Goal: Obtain resource: Obtain resource

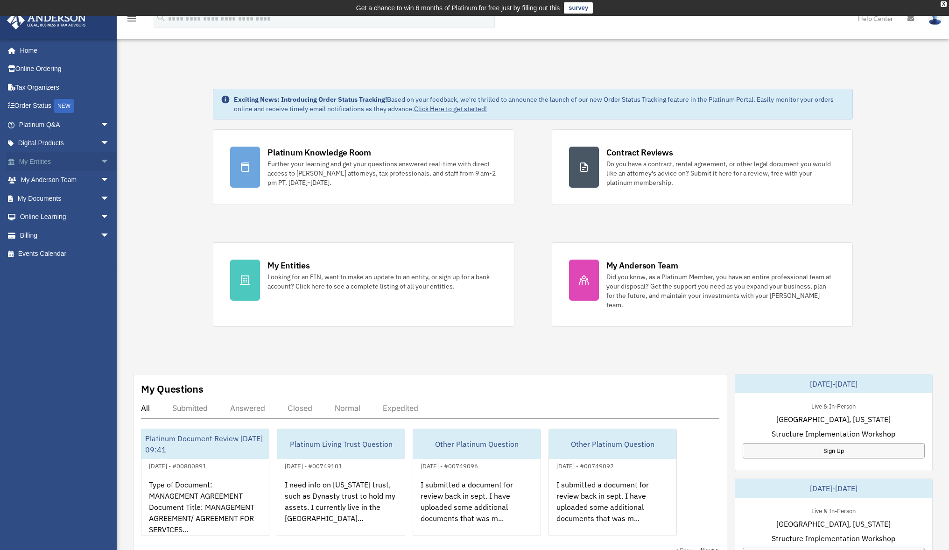
click at [44, 158] on link "My Entities arrow_drop_down" at bounding box center [65, 161] width 117 height 19
click at [100, 161] on span "arrow_drop_down" at bounding box center [109, 161] width 19 height 19
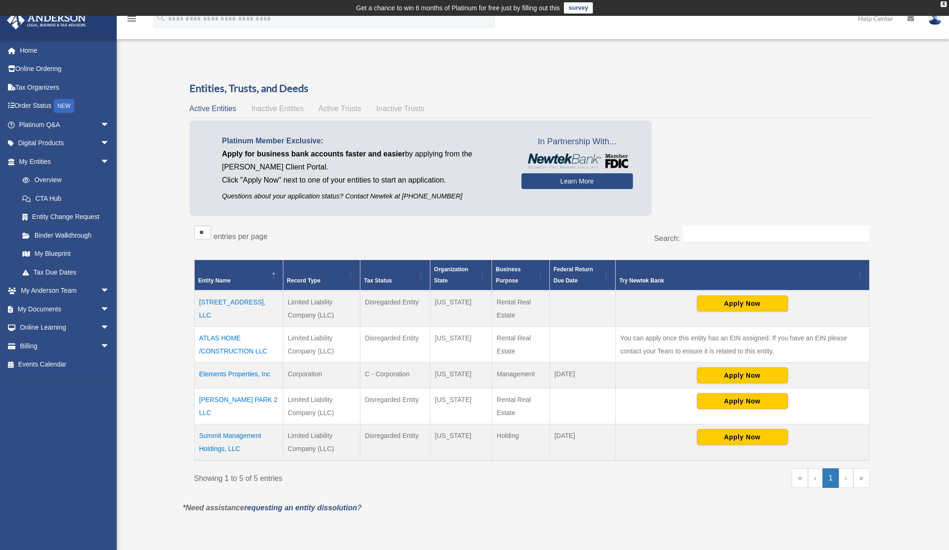
click at [220, 338] on td "ATLAS HOME /CONSTRUCTION LLC" at bounding box center [238, 345] width 89 height 36
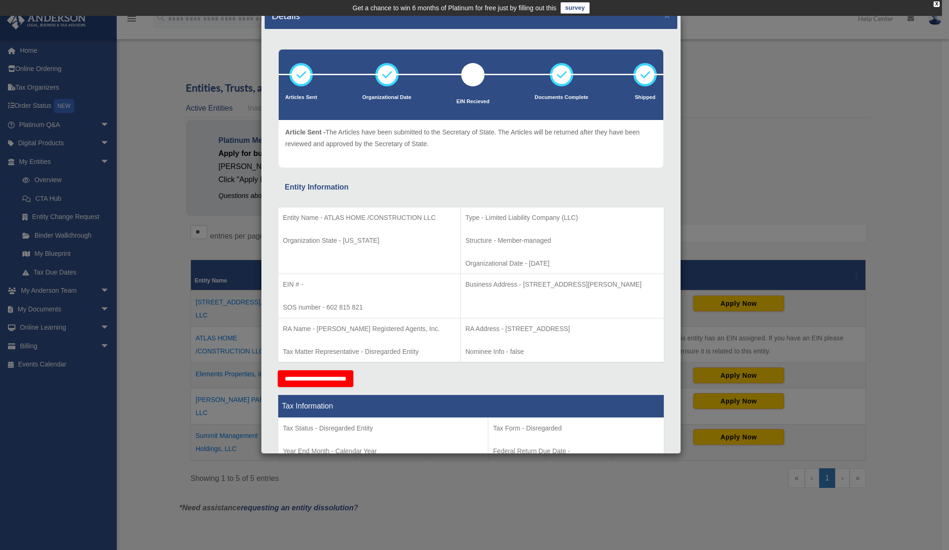
scroll to position [18, 0]
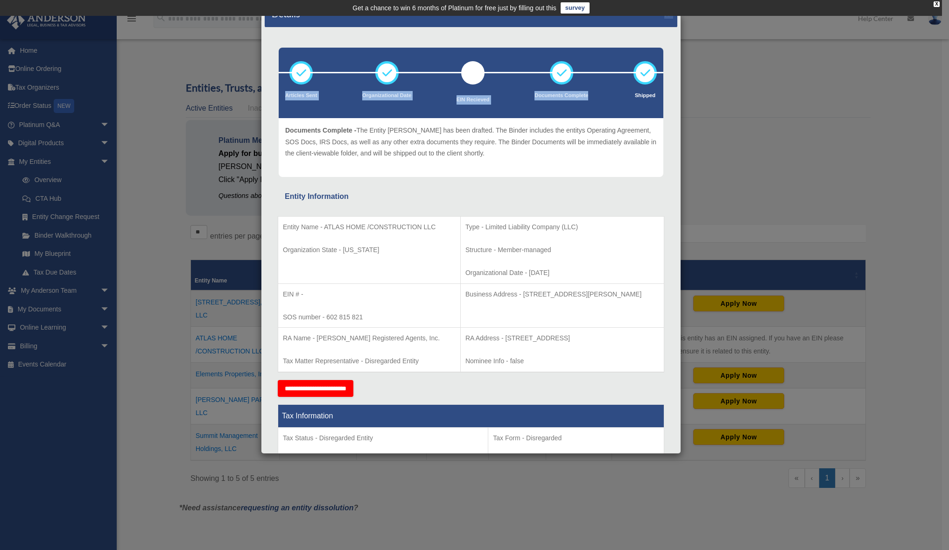
drag, startPoint x: 317, startPoint y: 23, endPoint x: 567, endPoint y: 103, distance: 262.5
click at [567, 103] on div "Details × Articles Sent" at bounding box center [471, 234] width 420 height 440
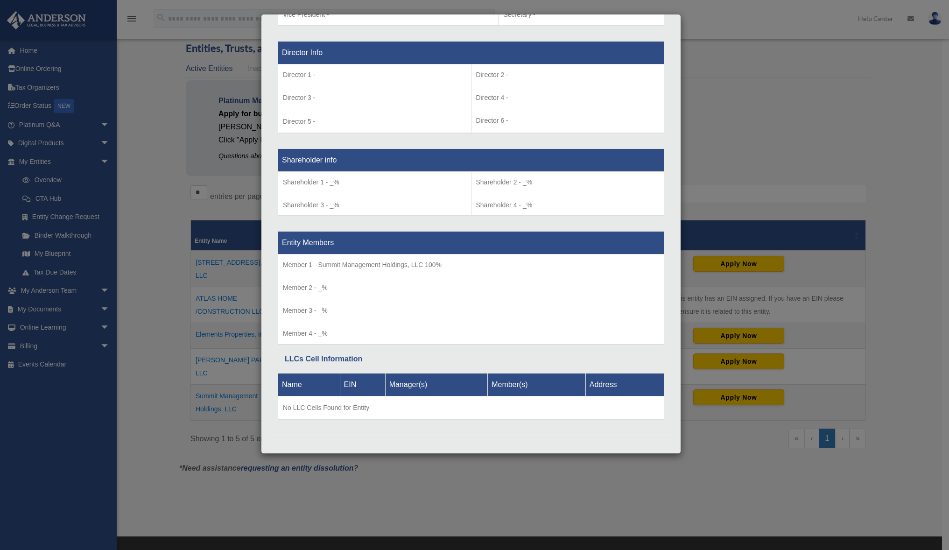
scroll to position [679, 0]
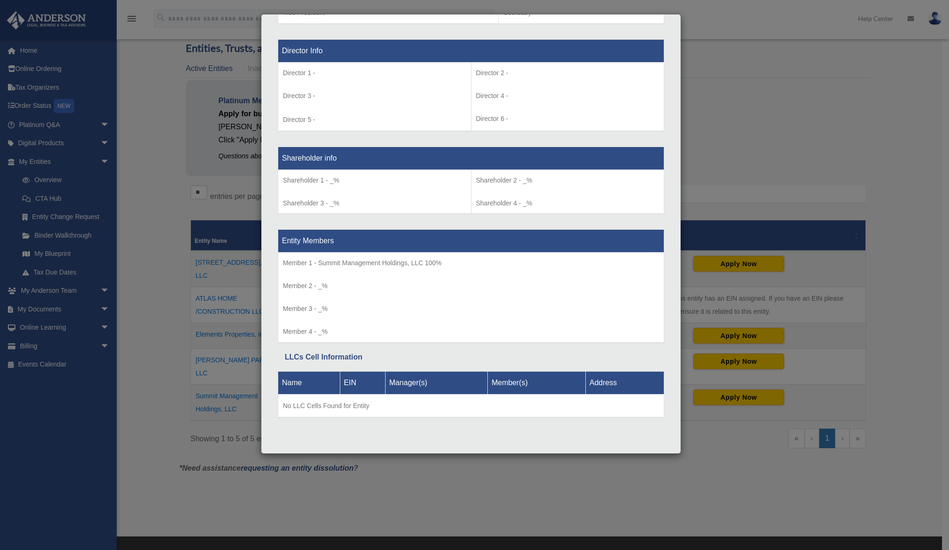
click at [362, 289] on p "Member 2 - _%" at bounding box center [471, 286] width 376 height 12
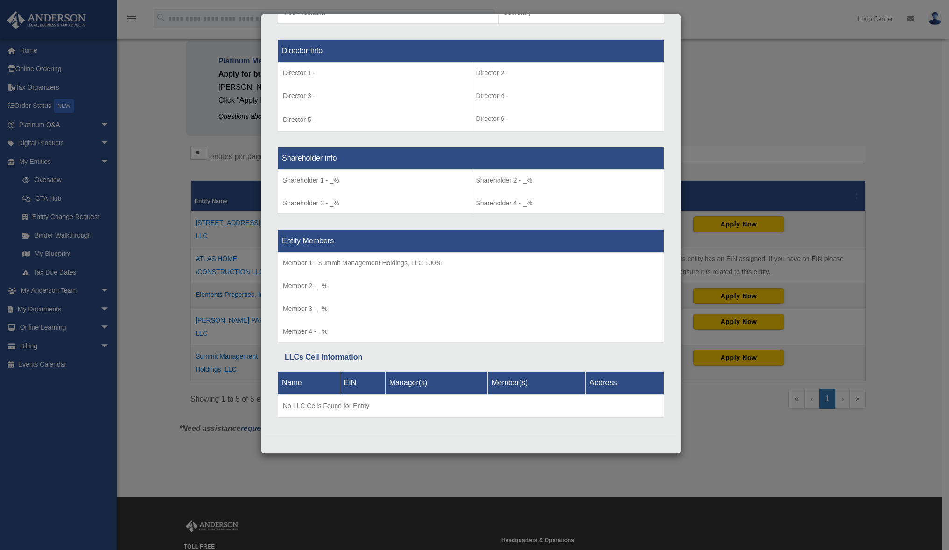
scroll to position [0, 0]
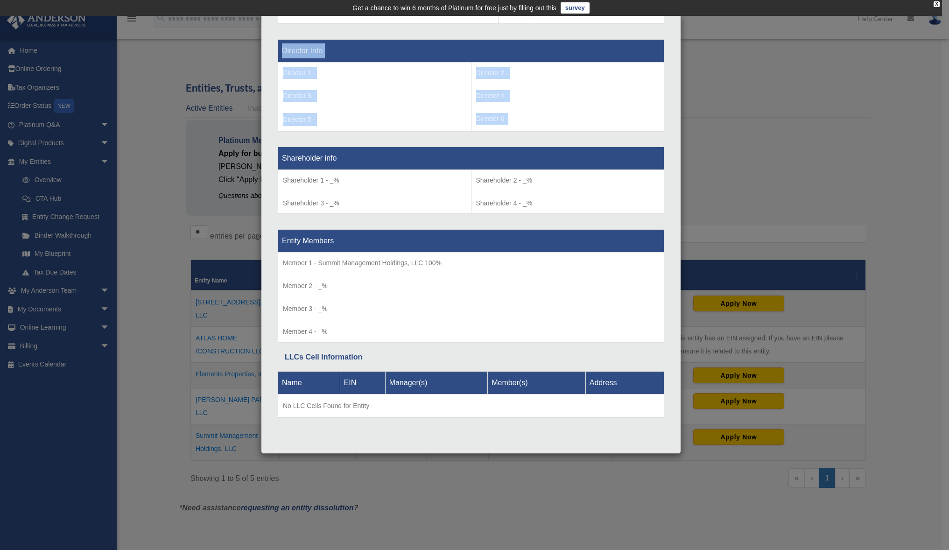
drag, startPoint x: 672, startPoint y: 108, endPoint x: 667, endPoint y: 201, distance: 92.5
click at [667, 201] on div "Details × Articles Sent" at bounding box center [471, 234] width 420 height 440
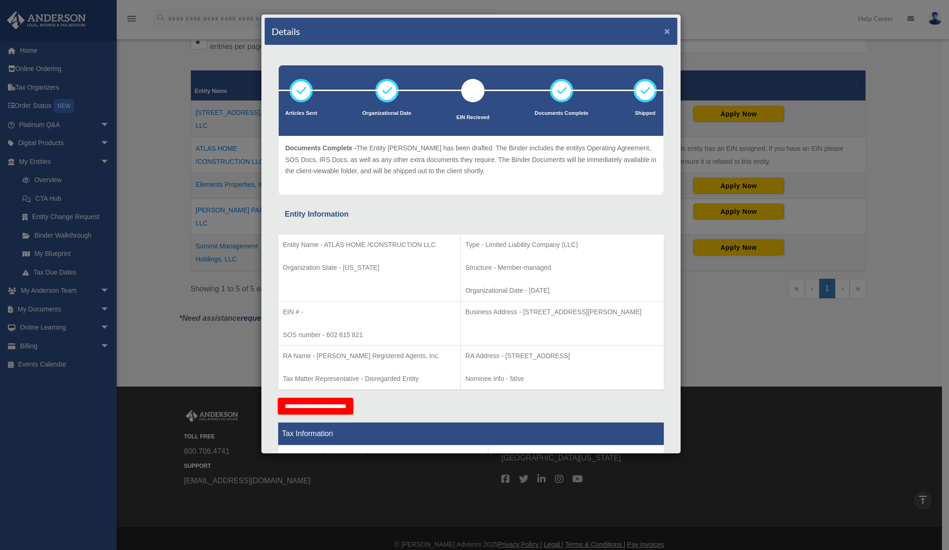
click at [664, 29] on button "×" at bounding box center [667, 31] width 6 height 10
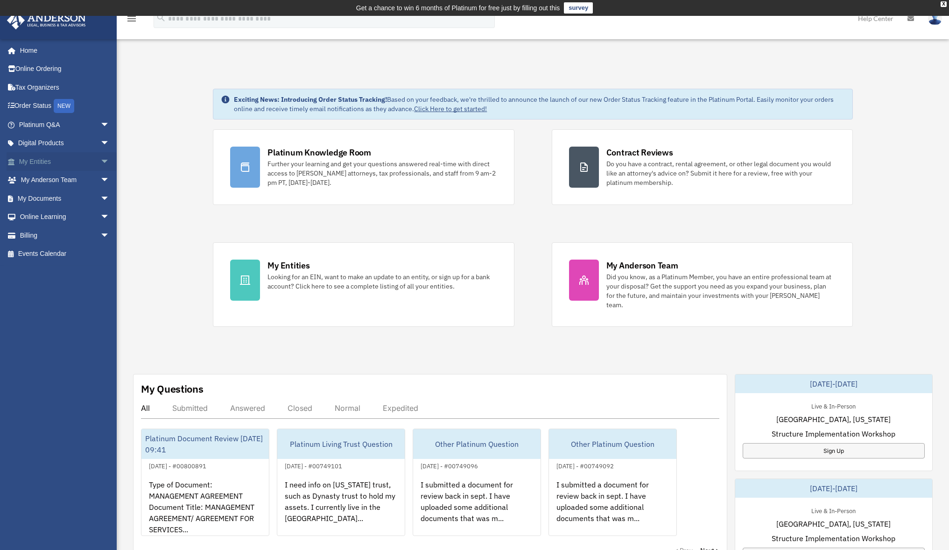
click at [35, 163] on link "My Entities arrow_drop_down" at bounding box center [65, 161] width 117 height 19
click at [100, 161] on span "arrow_drop_down" at bounding box center [109, 161] width 19 height 19
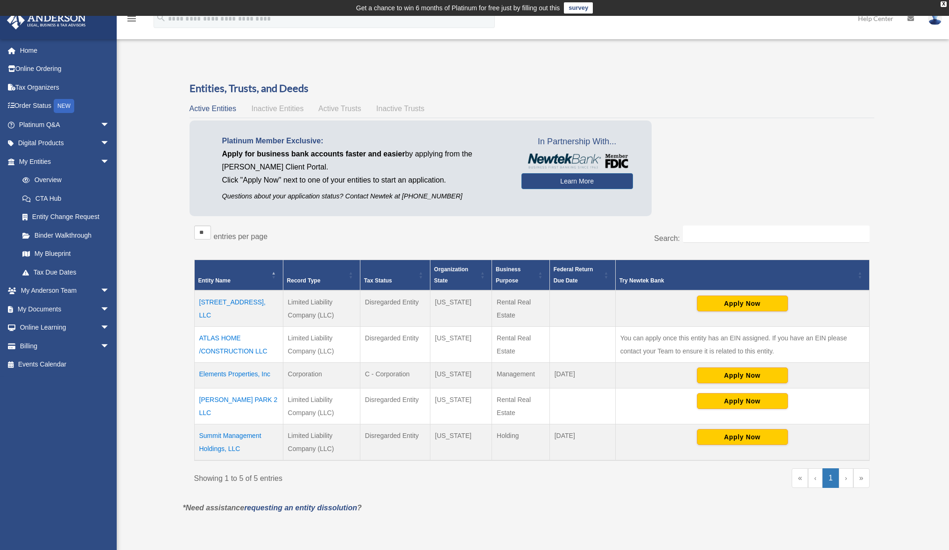
click at [227, 340] on td "ATLAS HOME /CONSTRUCTION LLC" at bounding box center [238, 345] width 89 height 36
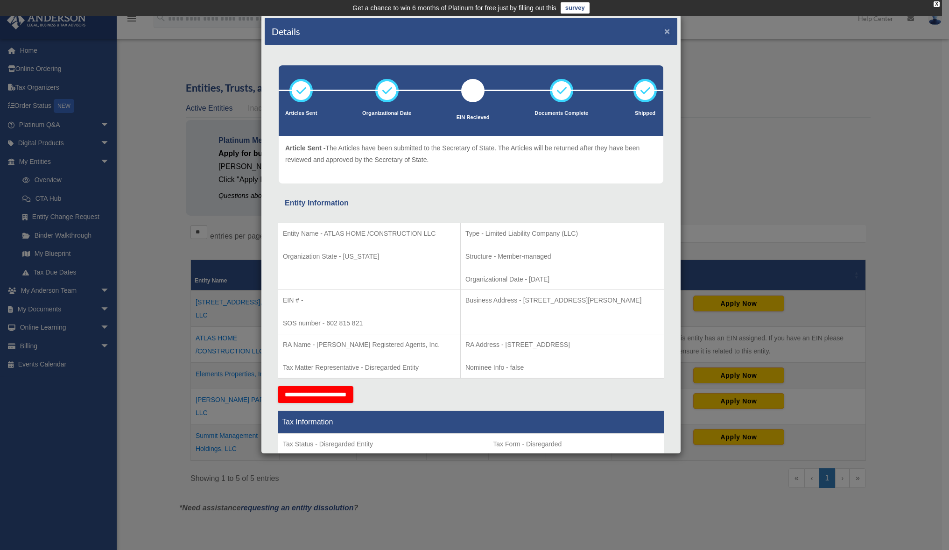
drag, startPoint x: 660, startPoint y: 32, endPoint x: 654, endPoint y: 35, distance: 6.5
click at [664, 32] on button "×" at bounding box center [667, 31] width 6 height 10
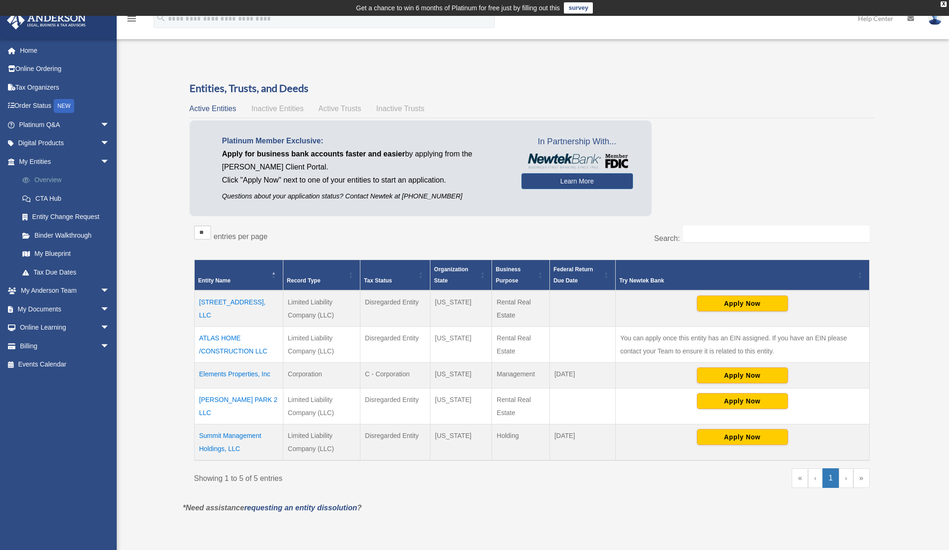
click at [62, 181] on link "Overview" at bounding box center [68, 180] width 111 height 19
click at [218, 344] on td "ATLAS HOME /CONSTRUCTION LLC" at bounding box center [238, 345] width 89 height 36
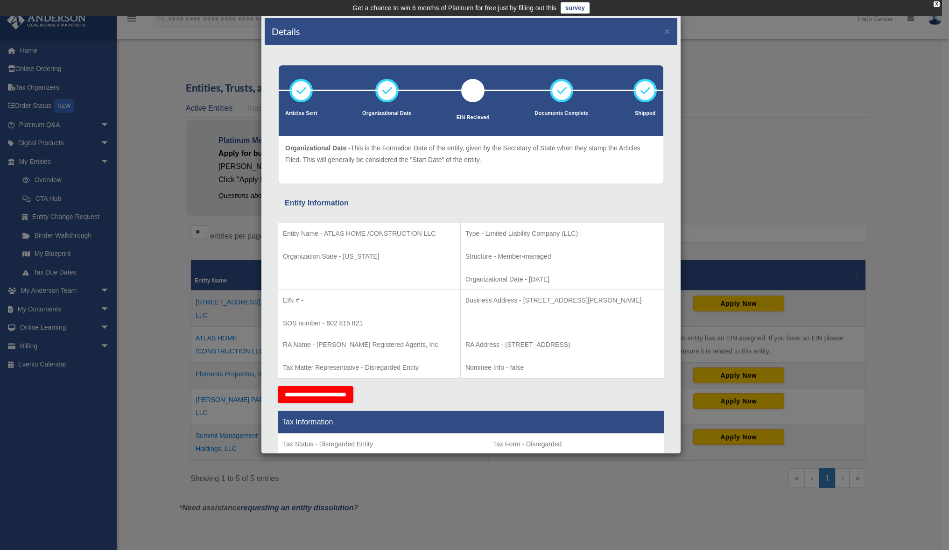
click at [656, 31] on div "Details ×" at bounding box center [471, 32] width 413 height 28
click at [664, 30] on button "×" at bounding box center [667, 31] width 6 height 10
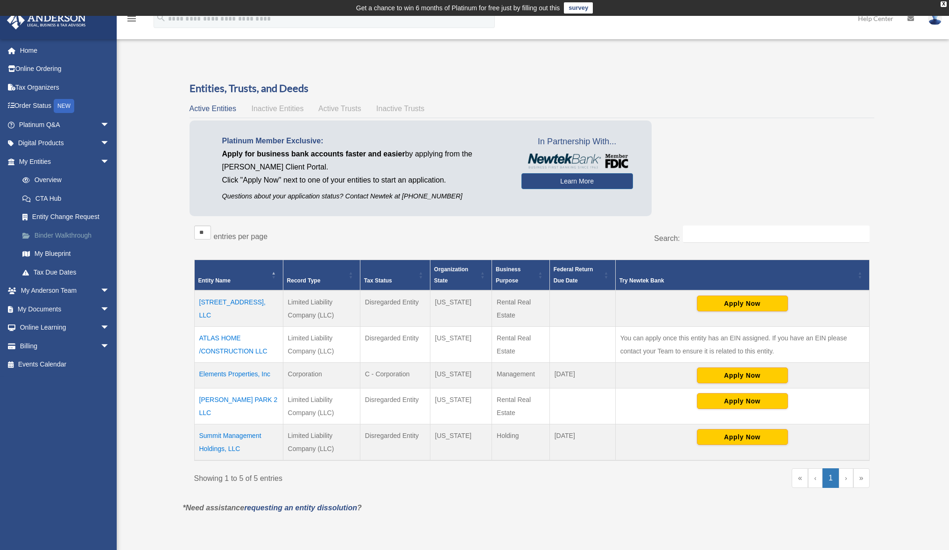
click at [71, 231] on link "Binder Walkthrough" at bounding box center [68, 235] width 111 height 19
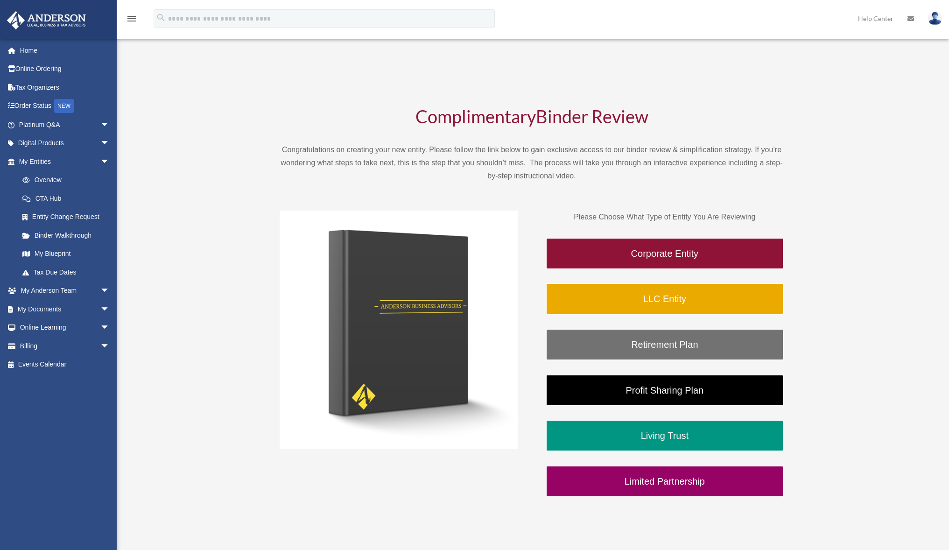
click at [69, 237] on link "Binder Walkthrough" at bounding box center [66, 235] width 106 height 19
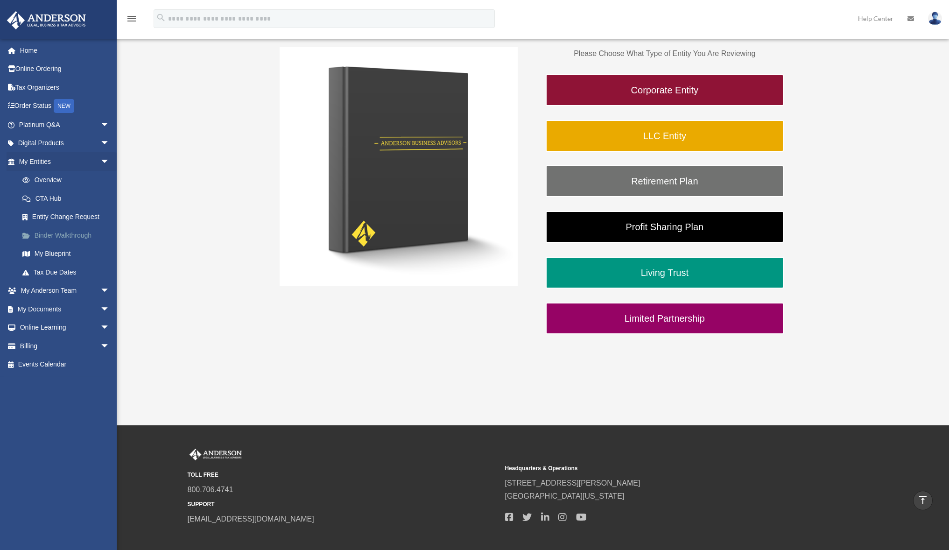
scroll to position [179, 0]
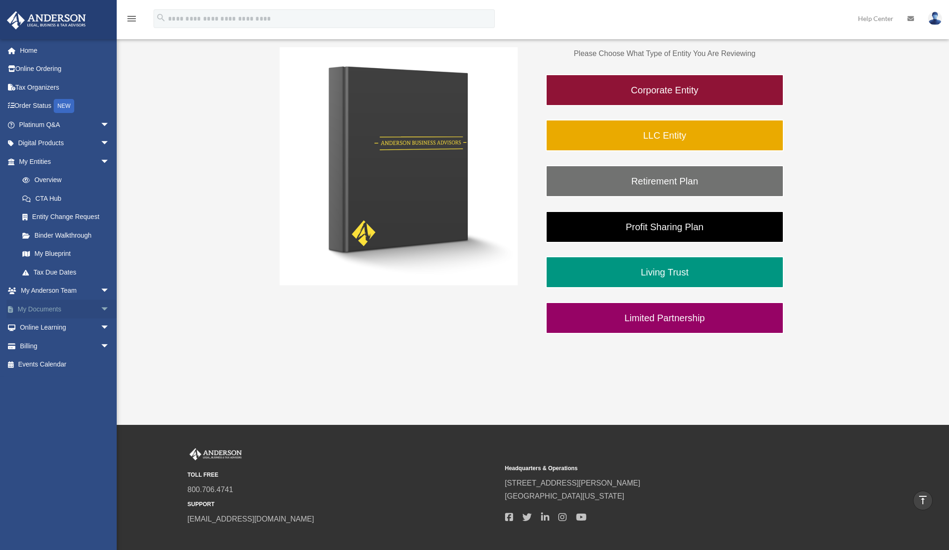
click at [100, 307] on span "arrow_drop_down" at bounding box center [109, 309] width 19 height 19
click at [36, 326] on link "Box" at bounding box center [68, 327] width 111 height 19
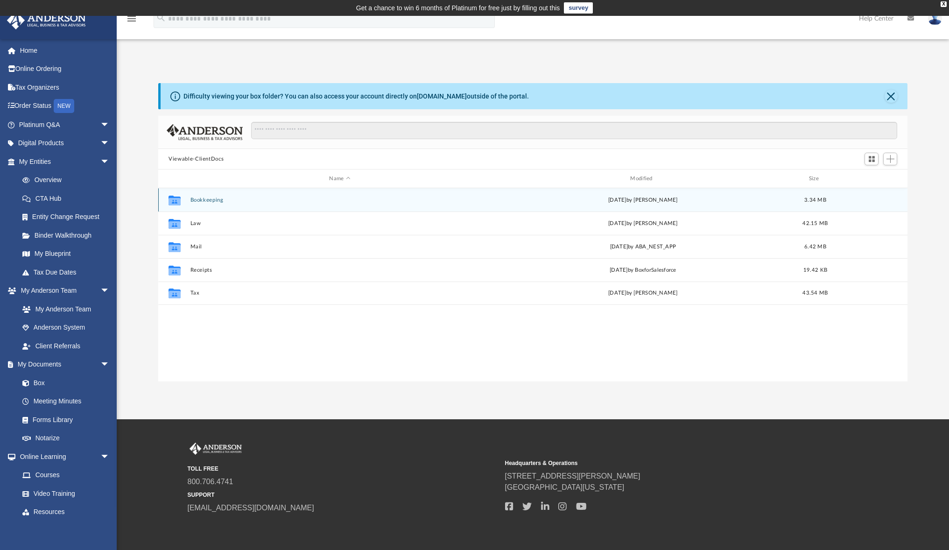
scroll to position [205, 742]
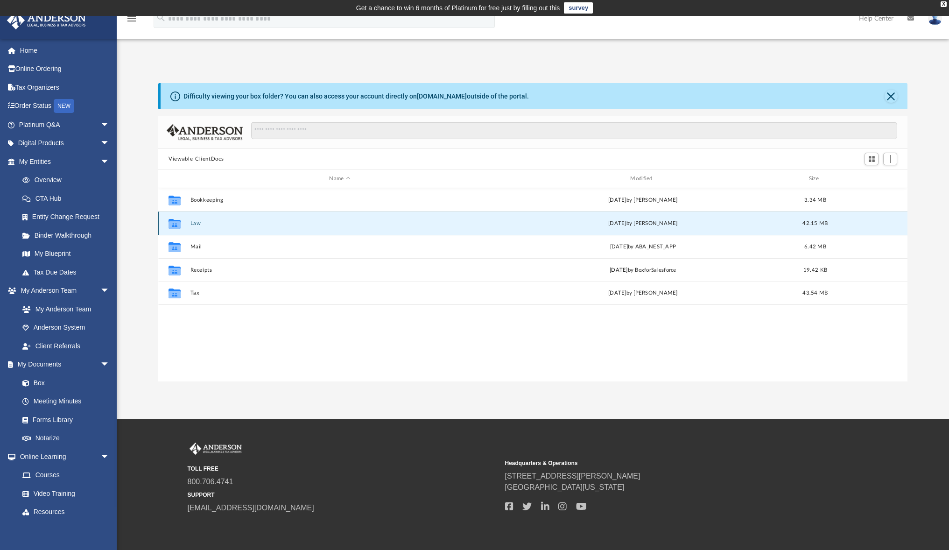
click at [197, 222] on button "Law" at bounding box center [339, 223] width 299 height 6
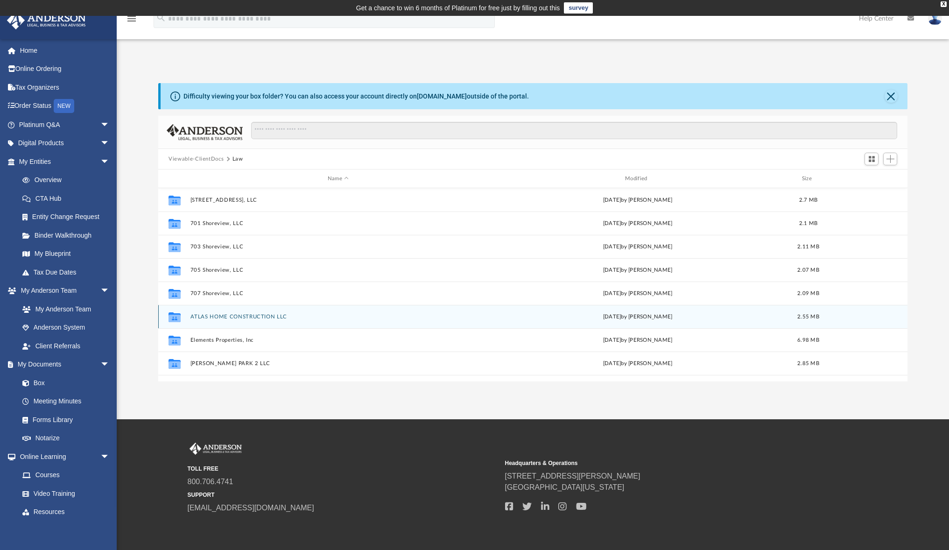
click at [221, 318] on button "ATLAS HOME CONSTRUCTION LLC" at bounding box center [337, 317] width 295 height 6
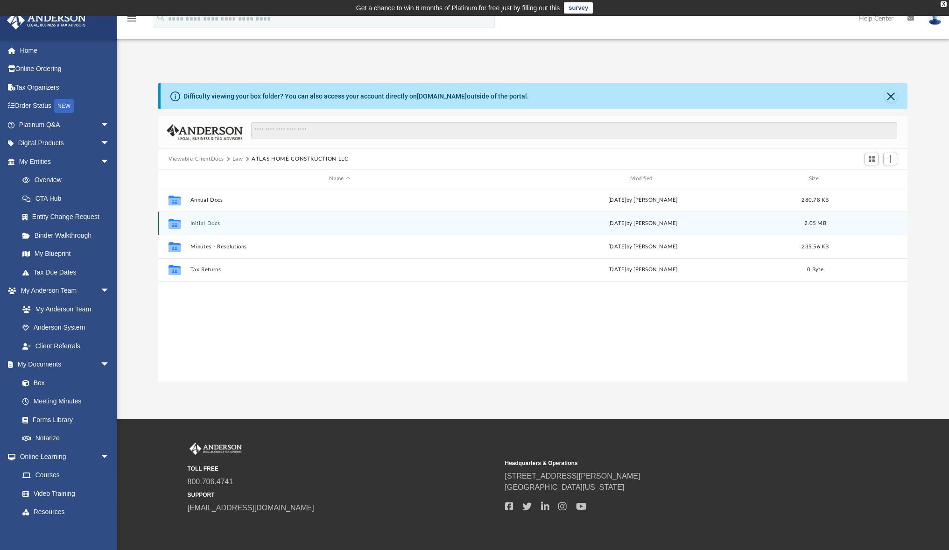
click at [205, 223] on button "Initial Docs" at bounding box center [339, 223] width 299 height 6
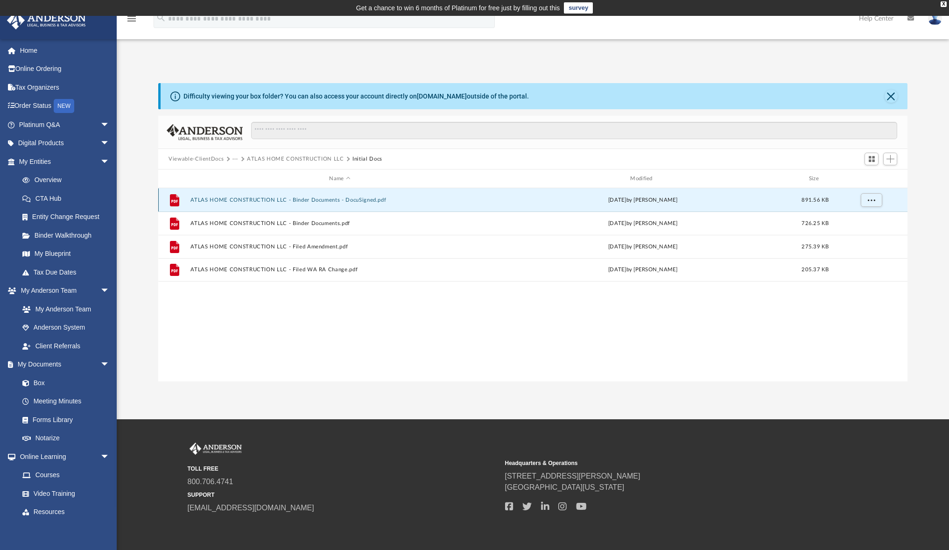
click at [219, 198] on button "ATLAS HOME CONSTRUCTION LLC - Binder Documents - DocuSigned.pdf" at bounding box center [339, 200] width 299 height 6
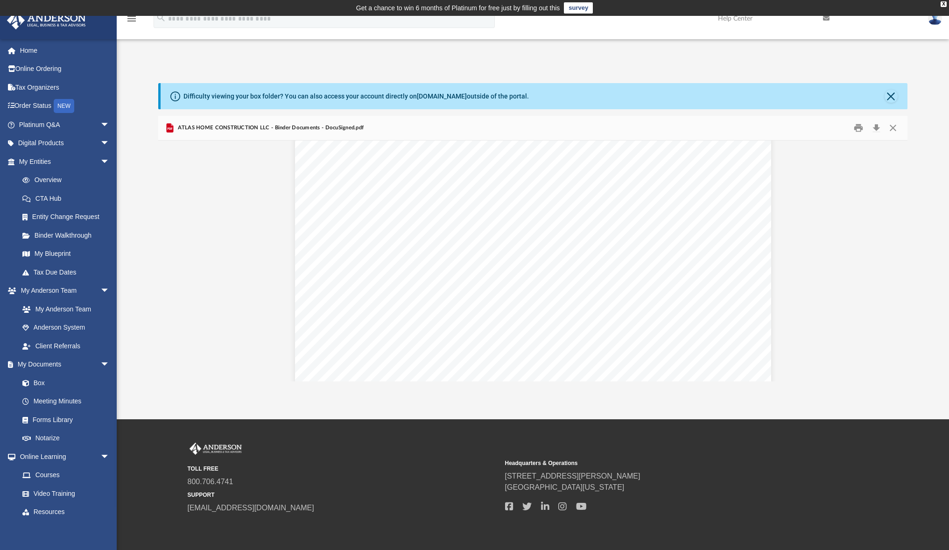
scroll to position [22057, 0]
drag, startPoint x: 902, startPoint y: 267, endPoint x: 904, endPoint y: 115, distance: 151.7
click at [904, 115] on div "Difficulty viewing your box folder? You can also access your account directly o…" at bounding box center [532, 232] width 749 height 298
drag, startPoint x: 906, startPoint y: 265, endPoint x: 908, endPoint y: 143, distance: 122.3
click at [908, 143] on div "Difficulty viewing your box folder? You can also access your account directly o…" at bounding box center [533, 232] width 832 height 298
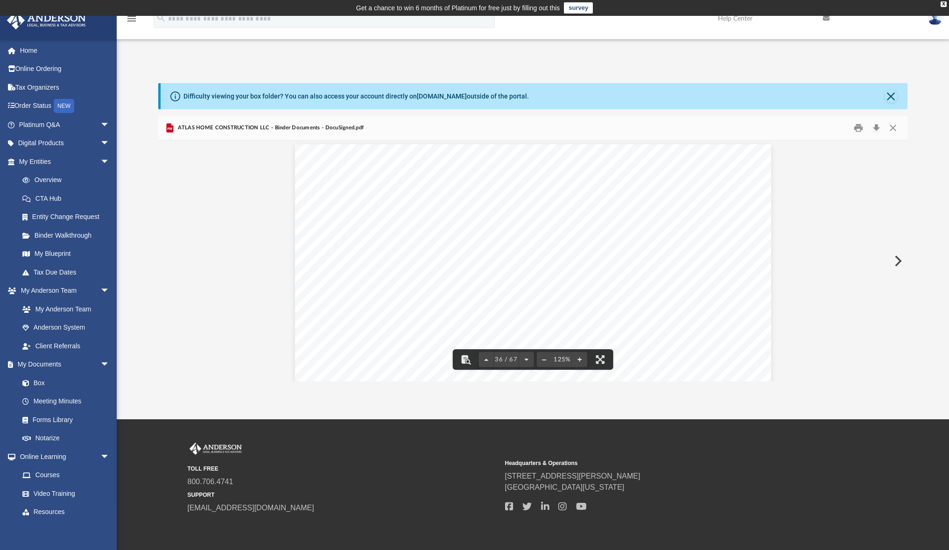
drag, startPoint x: 902, startPoint y: 265, endPoint x: 905, endPoint y: 181, distance: 83.6
click at [905, 181] on div "Operating Agreement of ATLAS HOME /CONSTRUCTION LLC Page 23 of 45 management of…" at bounding box center [532, 260] width 749 height 241
